Goal: Check status: Check status

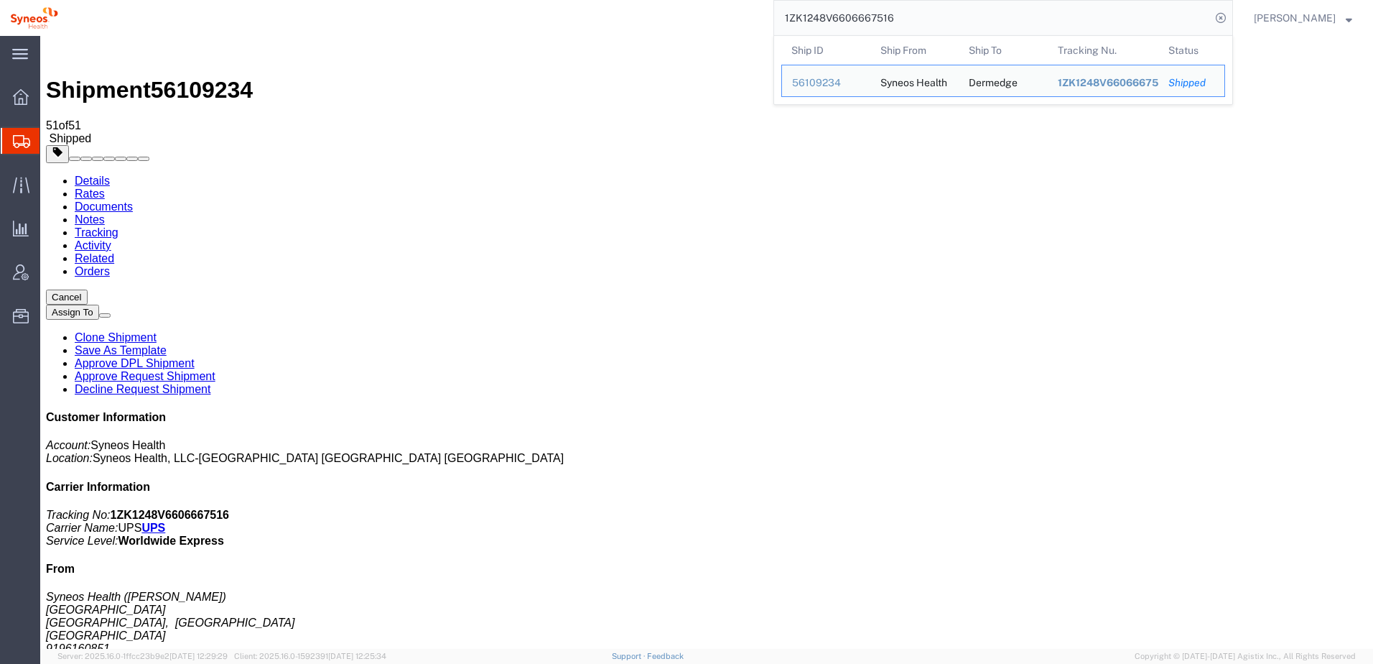
click at [919, 13] on input "1ZK1248V6606667516" at bounding box center [992, 18] width 437 height 34
drag, startPoint x: 922, startPoint y: 13, endPoint x: 824, endPoint y: 17, distance: 98.4
click at [824, 17] on input "1ZK1248V6606667516" at bounding box center [992, 18] width 437 height 34
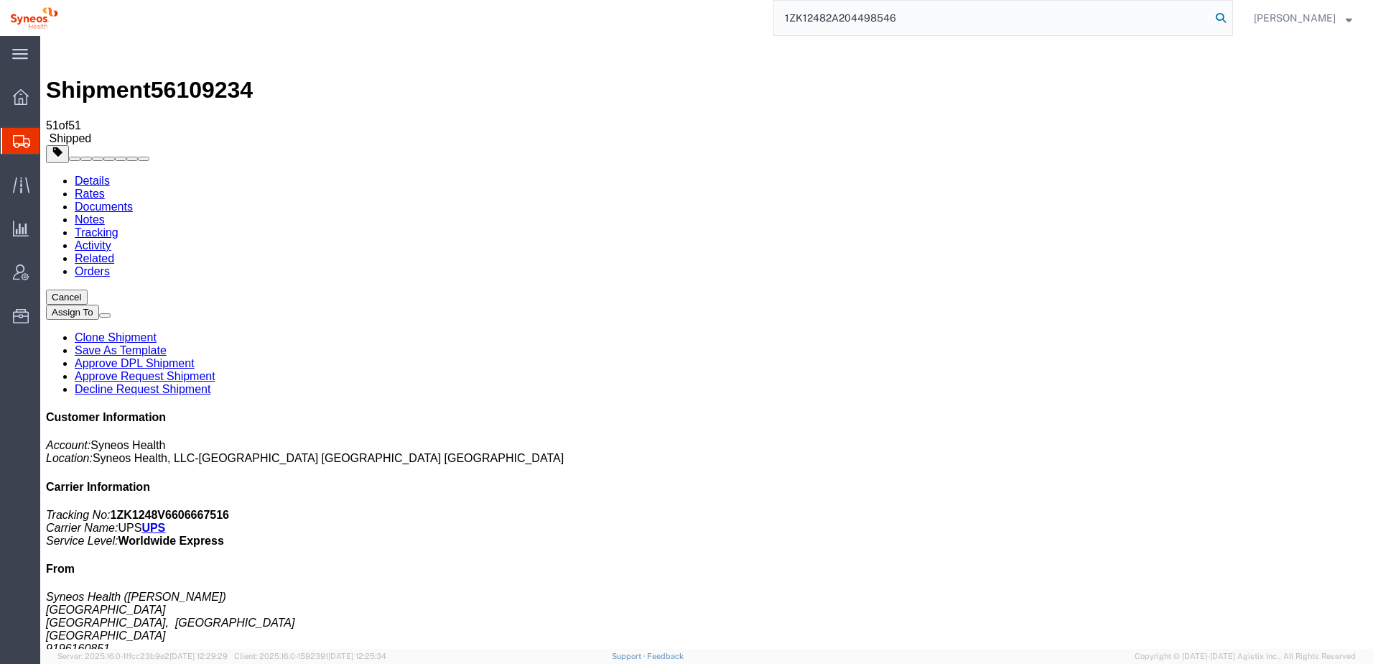
click at [1231, 17] on icon at bounding box center [1221, 18] width 20 height 20
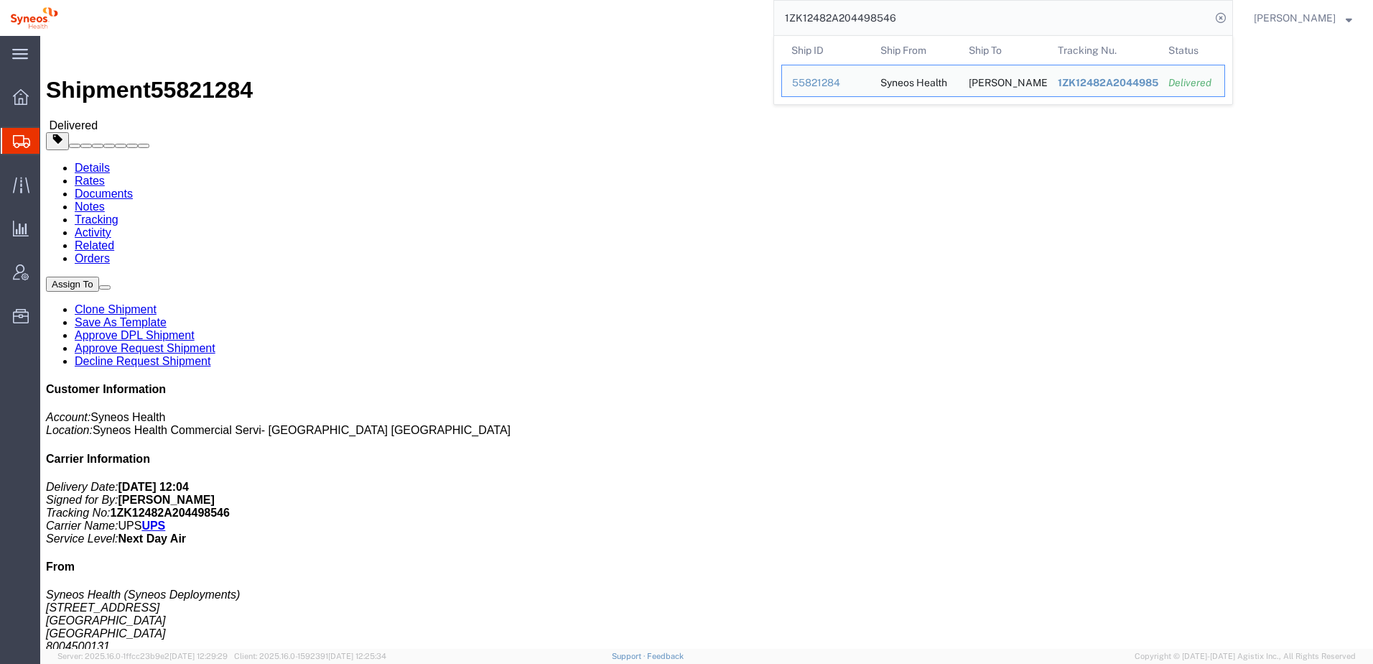
drag, startPoint x: 929, startPoint y: 16, endPoint x: 962, endPoint y: 29, distance: 35.1
click at [962, 29] on input "1ZK12482A204498546" at bounding box center [992, 18] width 437 height 34
drag, startPoint x: 935, startPoint y: 17, endPoint x: 805, endPoint y: 21, distance: 130.1
click at [805, 21] on input "1ZK12482A204498546" at bounding box center [992, 18] width 437 height 34
paste input "882466934514"
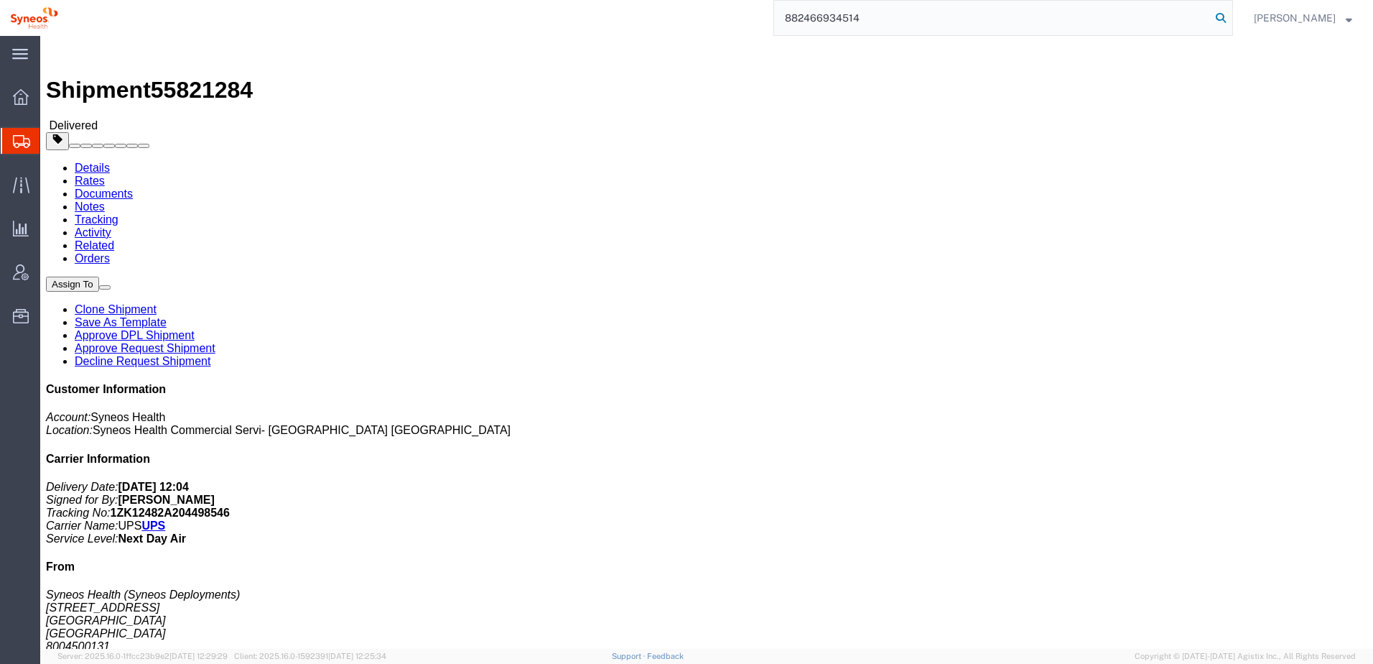
type input "882466934514"
click at [1231, 22] on icon at bounding box center [1221, 18] width 20 height 20
